Goal: Task Accomplishment & Management: Use online tool/utility

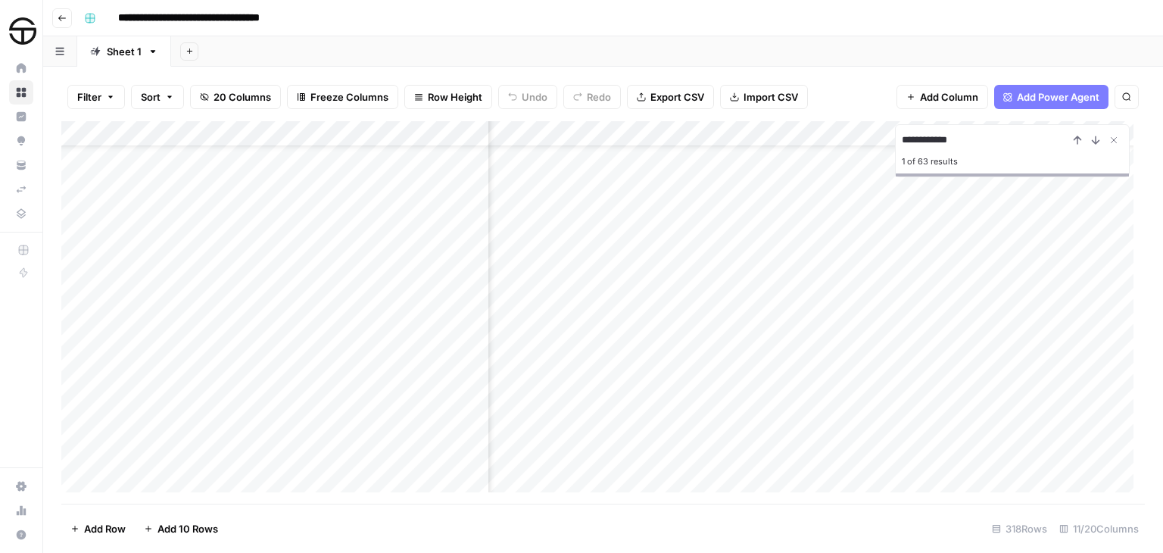
scroll to position [101, 491]
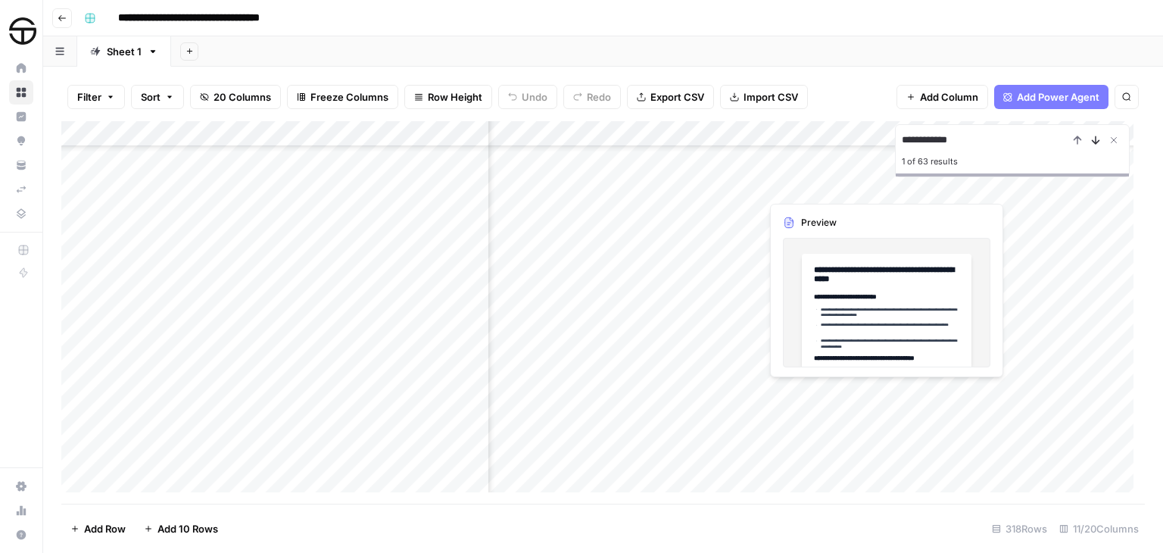
click at [1098, 141] on icon "Next Result" at bounding box center [1096, 140] width 7 height 8
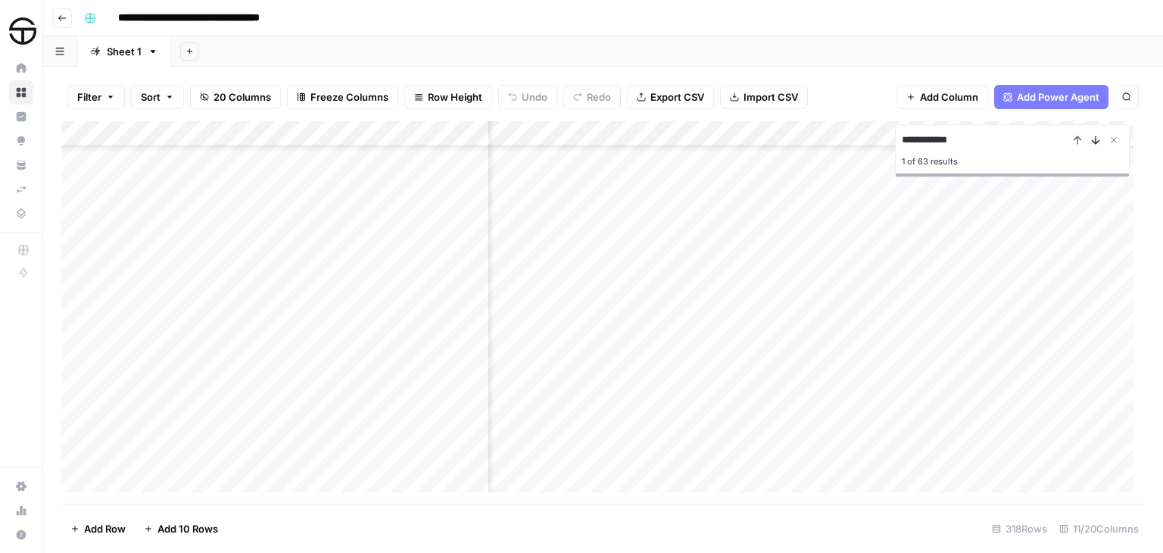
scroll to position [51, 491]
click at [1098, 141] on icon "Next Result" at bounding box center [1096, 140] width 7 height 8
click at [1076, 142] on icon "Previous Result" at bounding box center [1077, 140] width 12 height 12
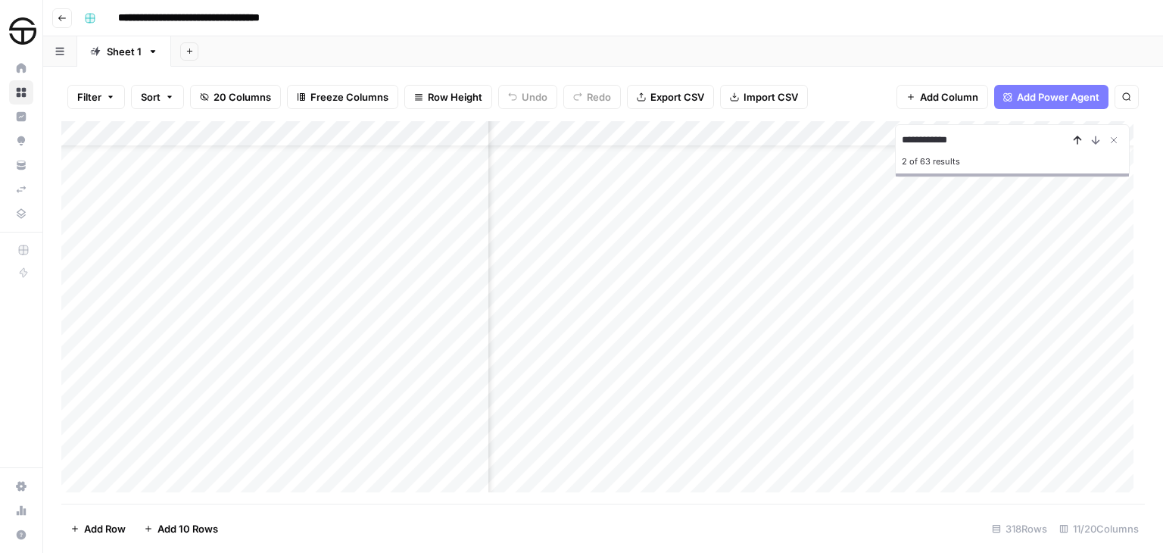
click at [1076, 142] on icon "Previous Result" at bounding box center [1077, 140] width 12 height 12
drag, startPoint x: 934, startPoint y: 139, endPoint x: 862, endPoint y: 137, distance: 72.0
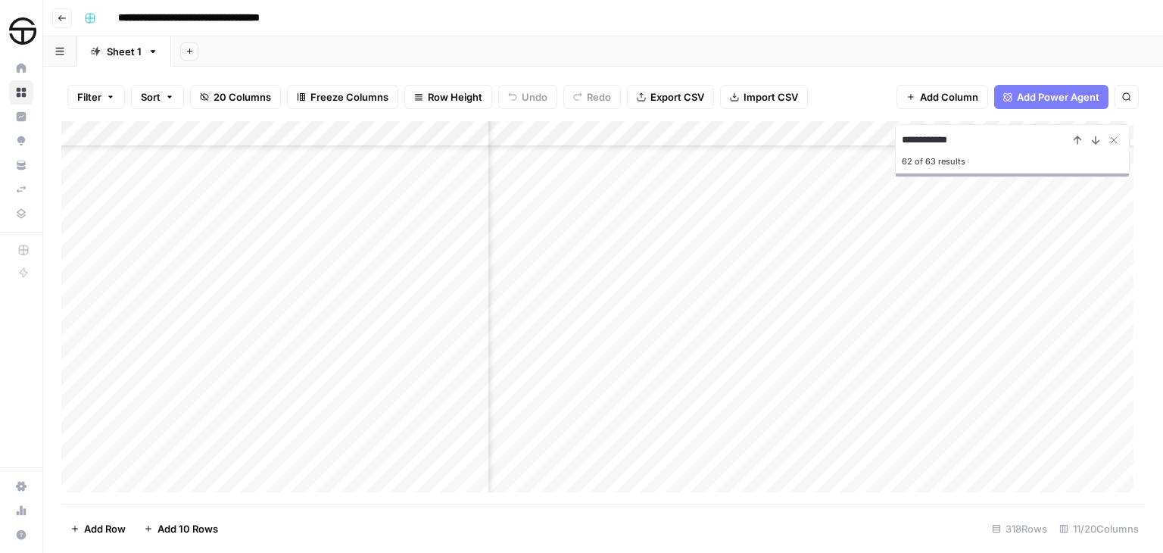
click at [862, 137] on div "**********" at bounding box center [602, 312] width 1083 height 382
type input "**********"
click at [1077, 141] on icon "Previous Result" at bounding box center [1077, 140] width 12 height 12
click at [1074, 140] on icon "Previous Result" at bounding box center [1077, 140] width 12 height 12
click at [1078, 139] on icon "Previous Result" at bounding box center [1077, 140] width 12 height 12
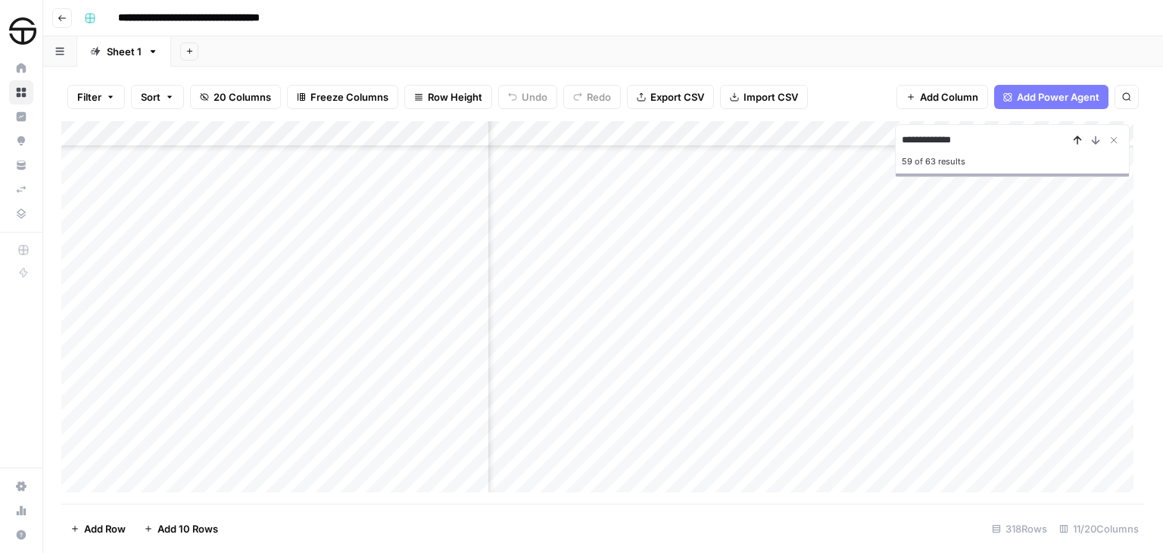
scroll to position [6771, 491]
click at [1082, 138] on icon "Previous Result" at bounding box center [1077, 140] width 12 height 12
click at [257, 231] on div "Add Column" at bounding box center [602, 312] width 1083 height 382
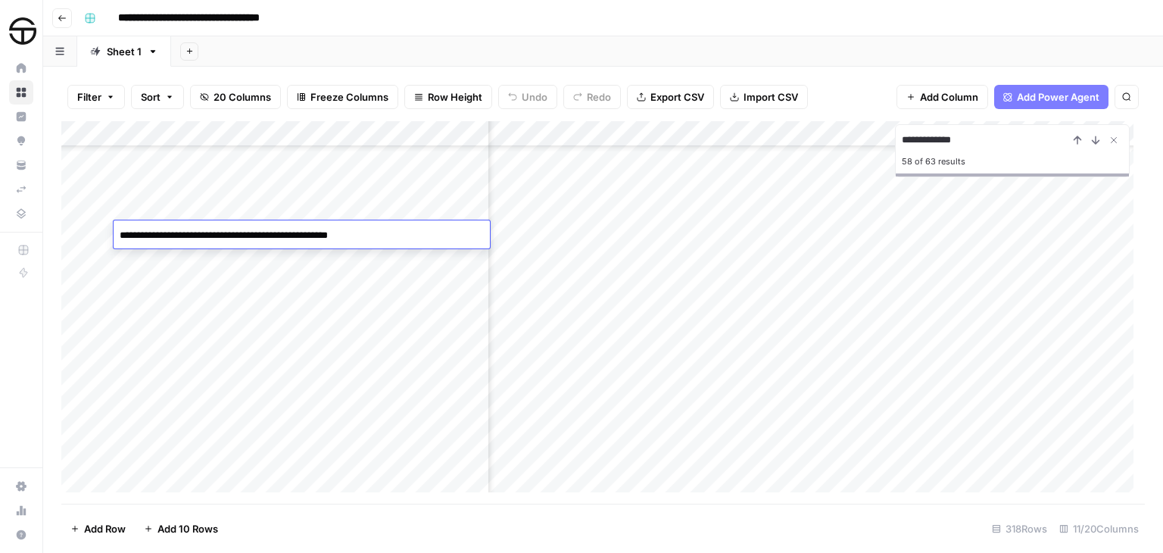
type textarea "**********"
click at [376, 257] on div "Add Column" at bounding box center [602, 312] width 1083 height 382
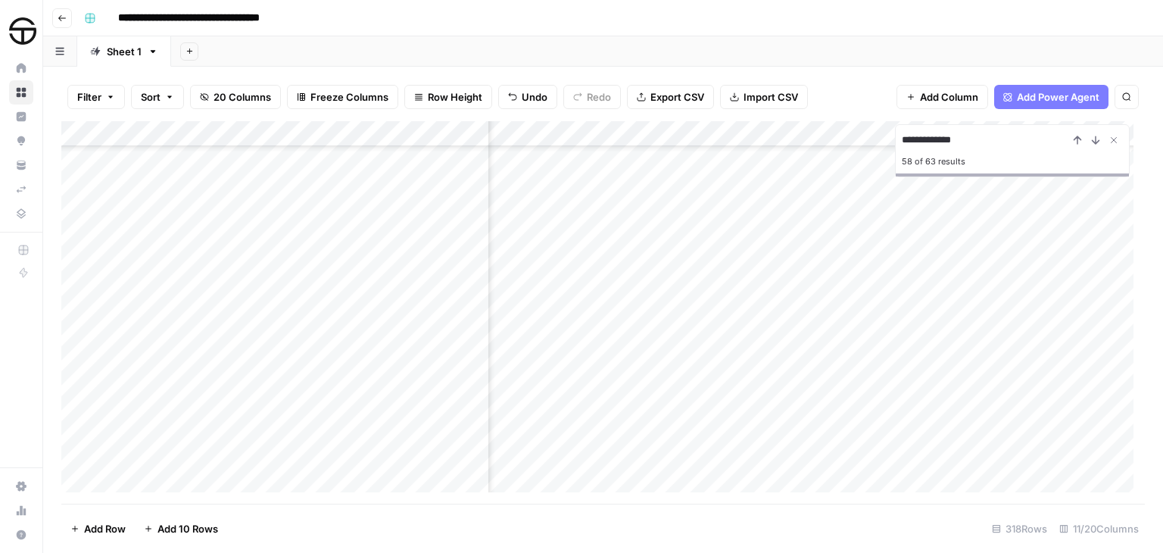
click at [345, 226] on div "Add Column" at bounding box center [602, 312] width 1083 height 382
click at [569, 231] on div "Add Column" at bounding box center [602, 312] width 1083 height 382
click at [1116, 136] on icon "Close Search" at bounding box center [1114, 140] width 12 height 12
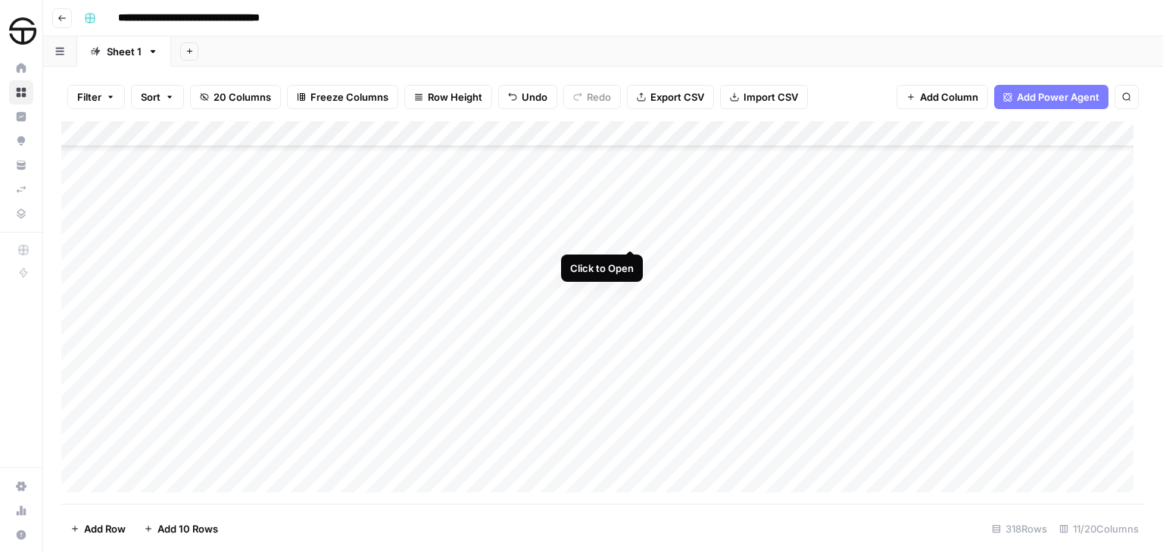
click at [631, 235] on div "Add Column" at bounding box center [602, 312] width 1083 height 382
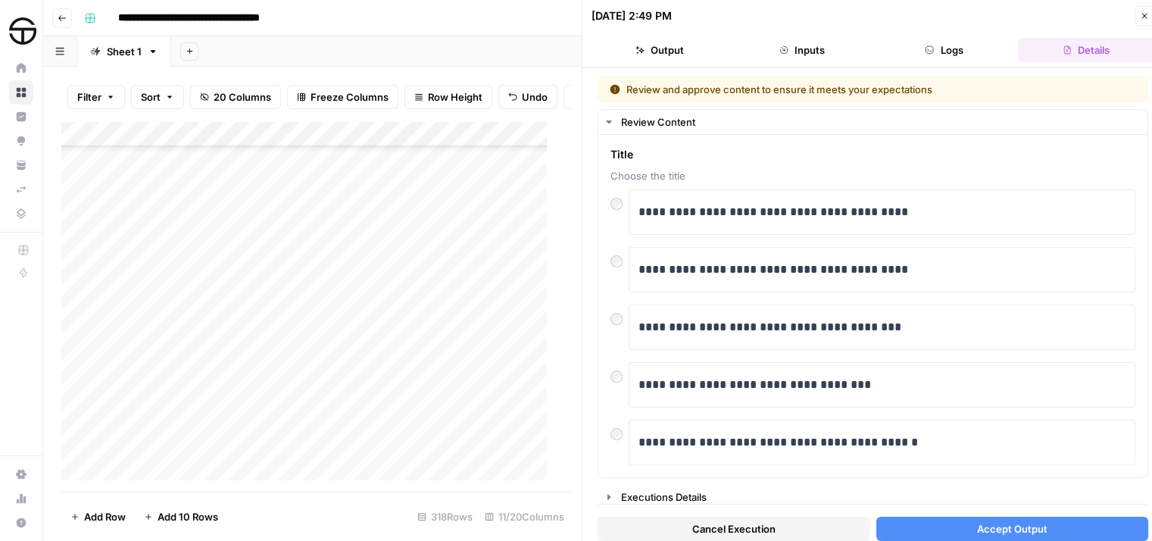
click at [1015, 522] on span "Accept Output" at bounding box center [1012, 528] width 70 height 15
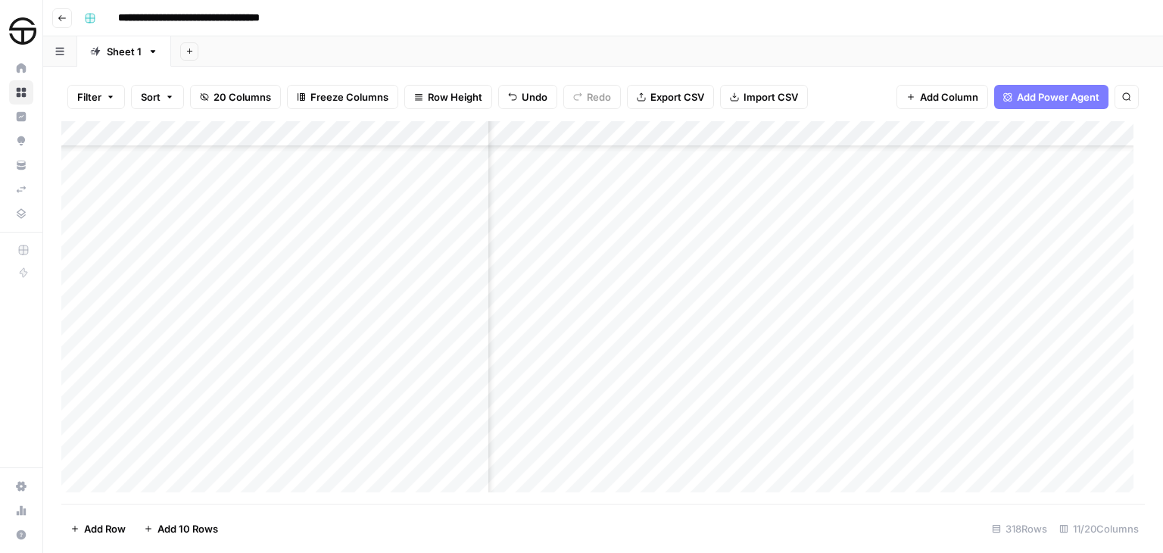
scroll to position [6643, 194]
click at [694, 232] on div "Add Column" at bounding box center [602, 312] width 1083 height 382
click at [1093, 233] on div "Add Column" at bounding box center [602, 312] width 1083 height 382
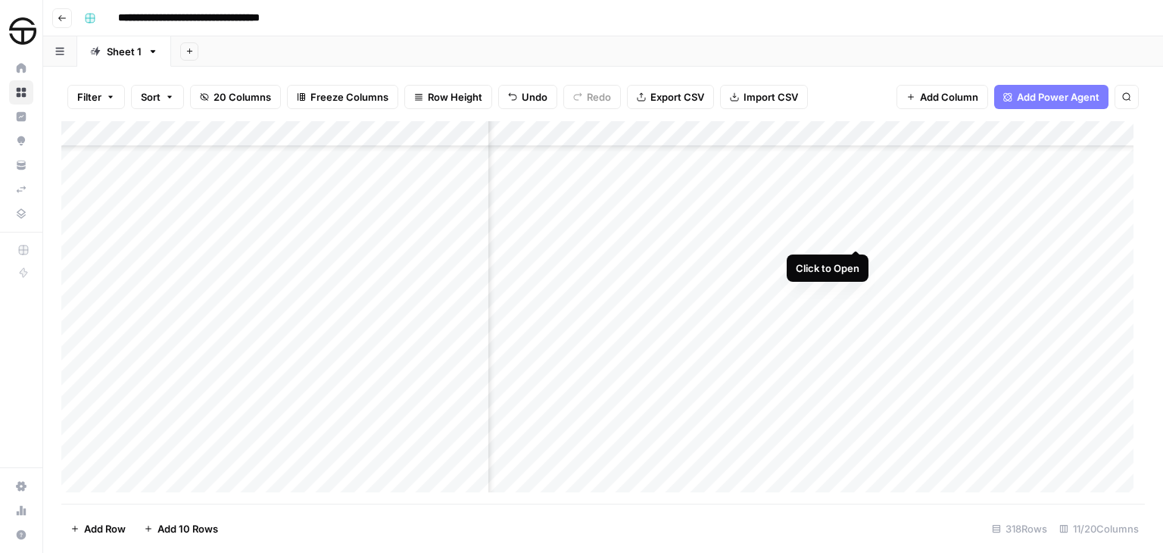
click at [855, 235] on div "Add Column" at bounding box center [602, 312] width 1083 height 382
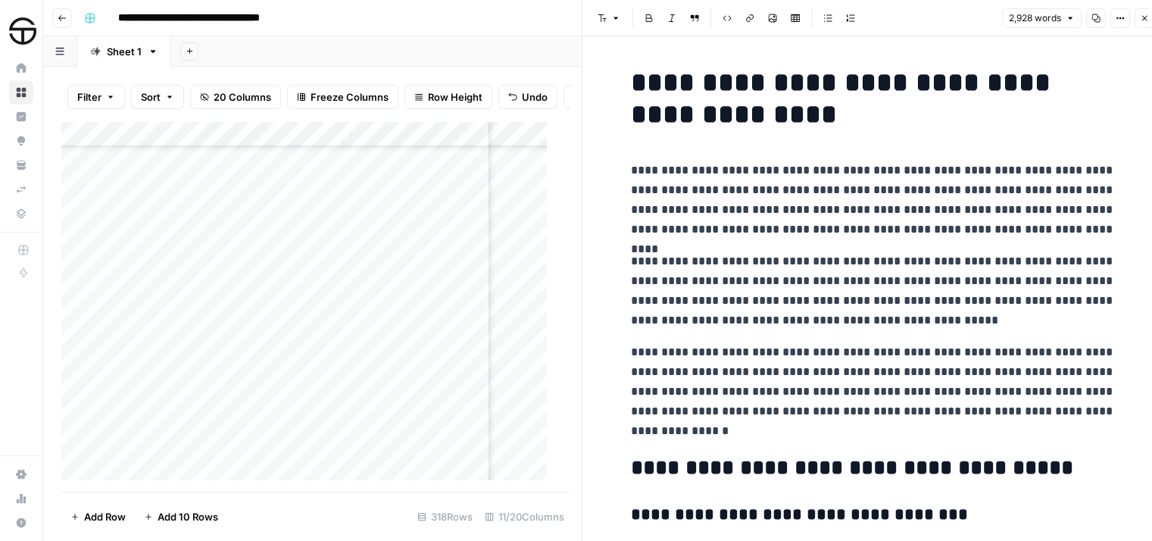
click at [750, 292] on p "**********" at bounding box center [873, 290] width 485 height 79
copy div "**********"
click at [1140, 16] on icon "button" at bounding box center [1144, 18] width 9 height 9
